Goal: Learn about a topic

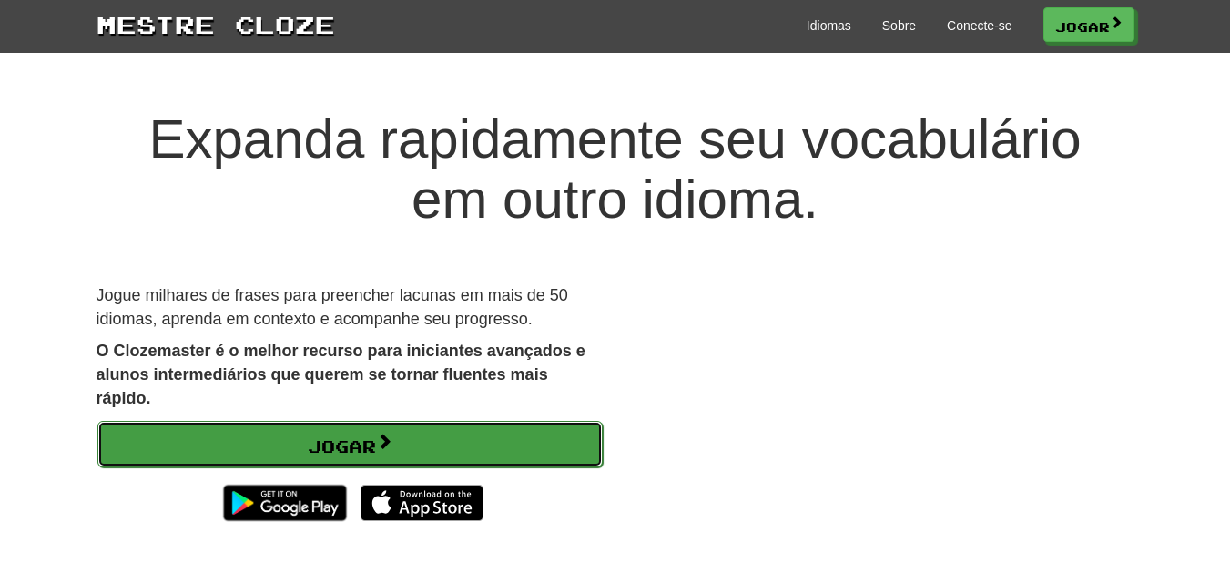
click at [422, 451] on link "Jogar" at bounding box center [349, 444] width 505 height 47
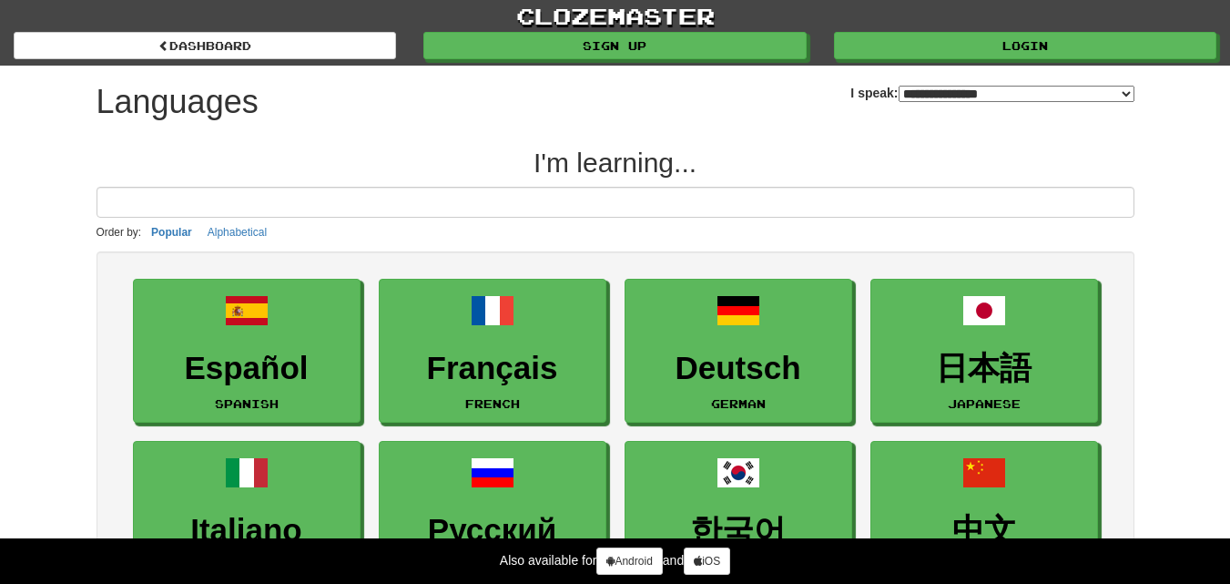
select select "*******"
